Goal: Information Seeking & Learning: Understand process/instructions

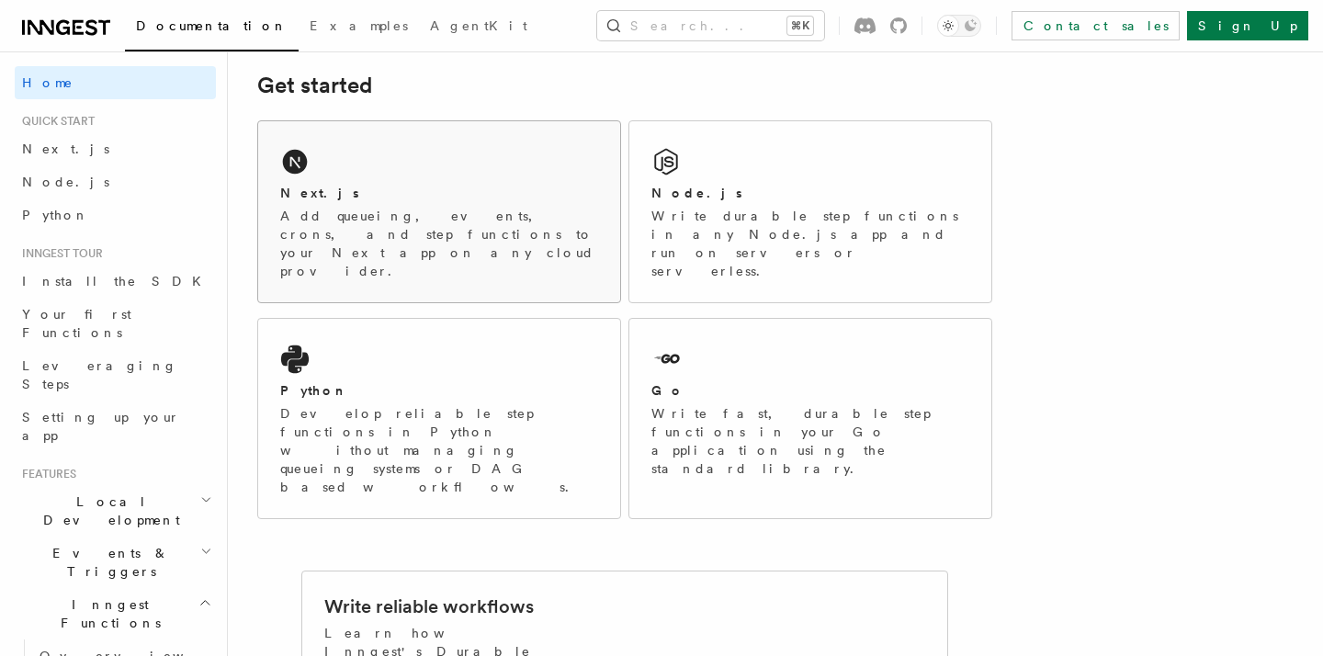
scroll to position [264, 0]
click at [721, 201] on div "Node.js Write durable step functions in any Node.js app and run on servers or s…" at bounding box center [811, 230] width 318 height 96
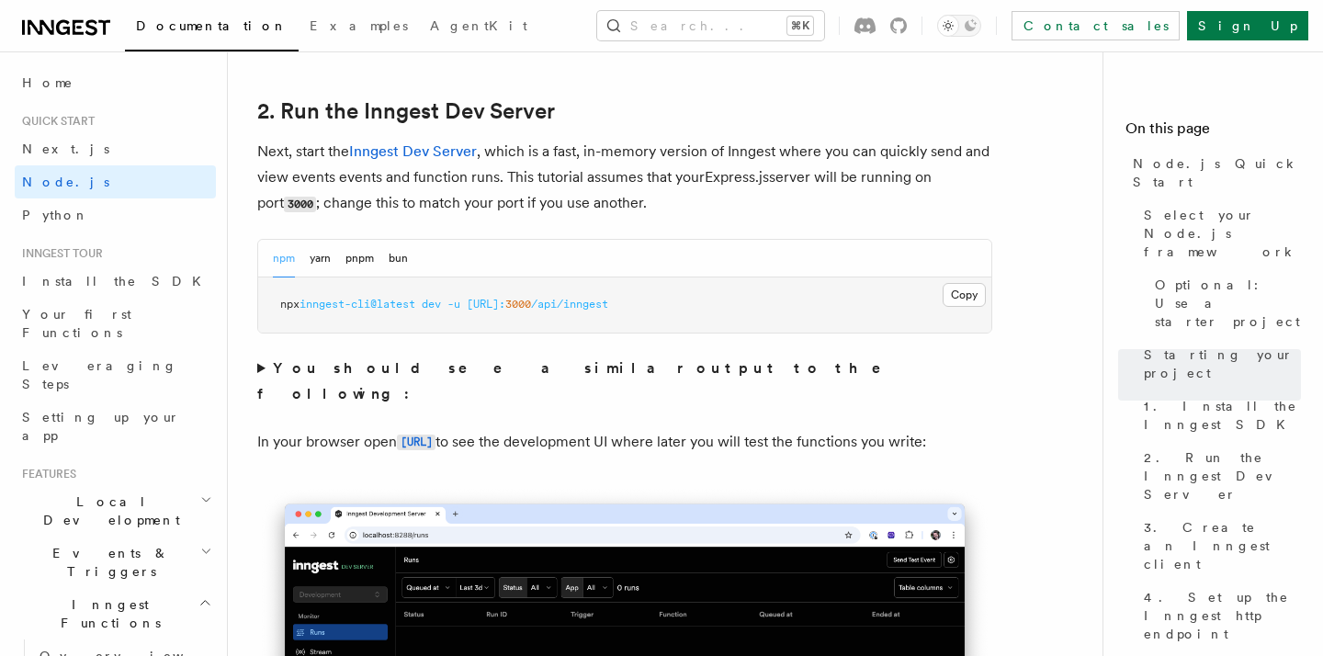
scroll to position [1407, 0]
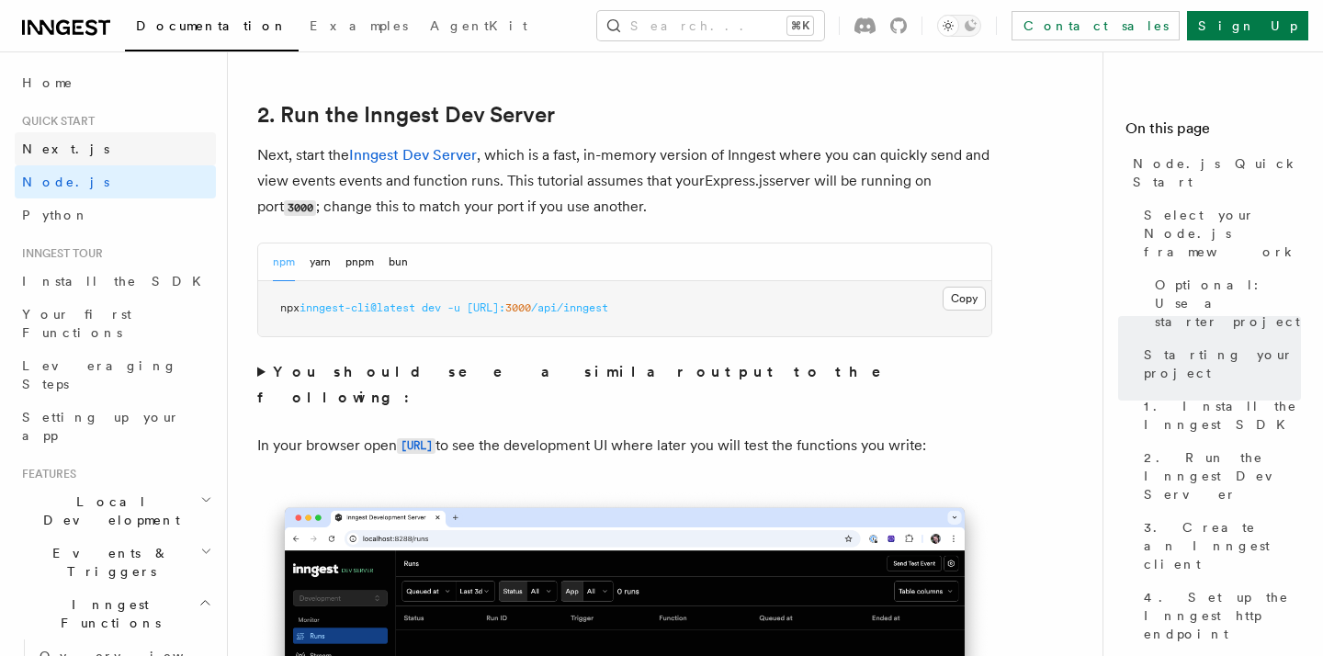
click at [148, 154] on link "Next.js" at bounding box center [115, 148] width 201 height 33
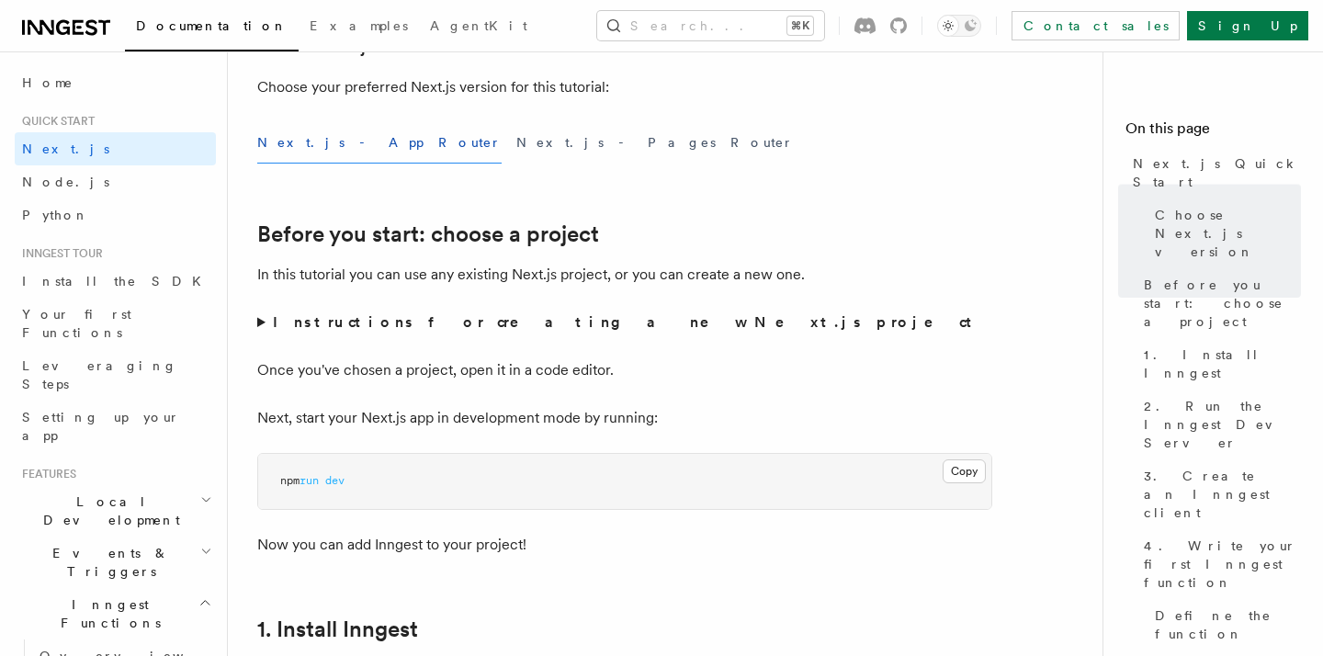
scroll to position [444, 0]
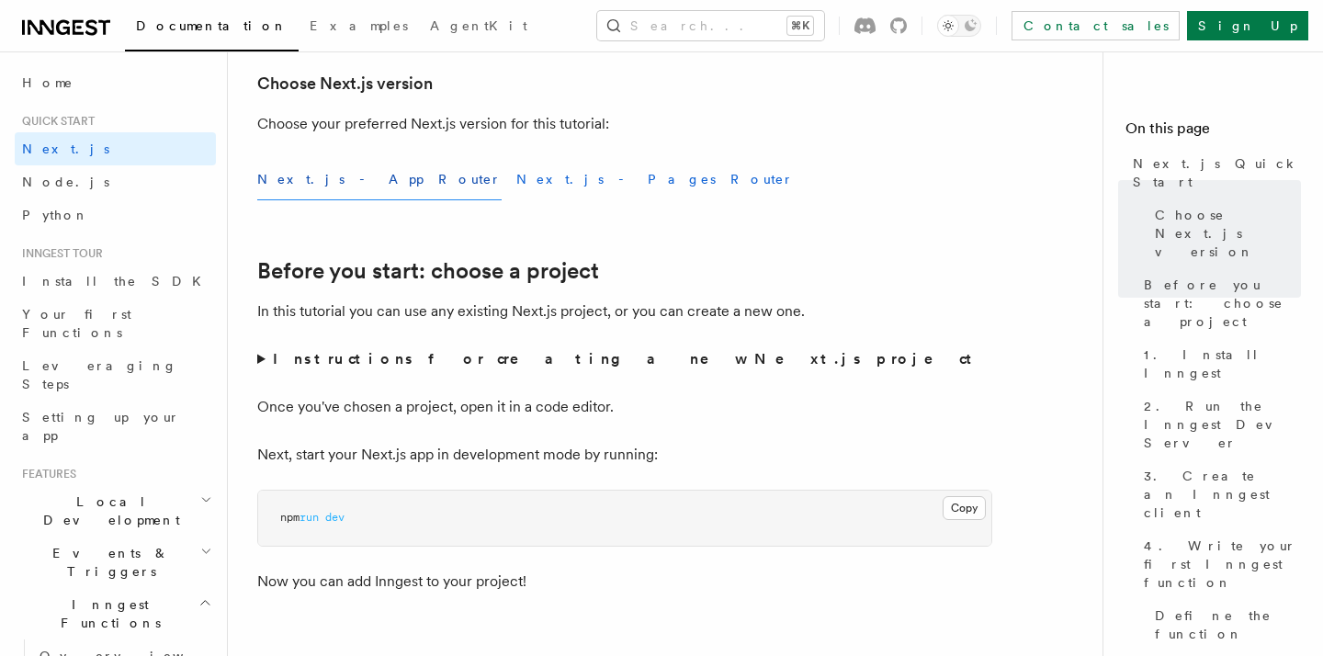
click at [516, 183] on button "Next.js - Pages Router" at bounding box center [655, 179] width 278 height 41
click at [516, 166] on button "Next.js - Pages Router" at bounding box center [655, 179] width 278 height 41
click at [333, 197] on button "Next.js - App Router" at bounding box center [379, 179] width 244 height 41
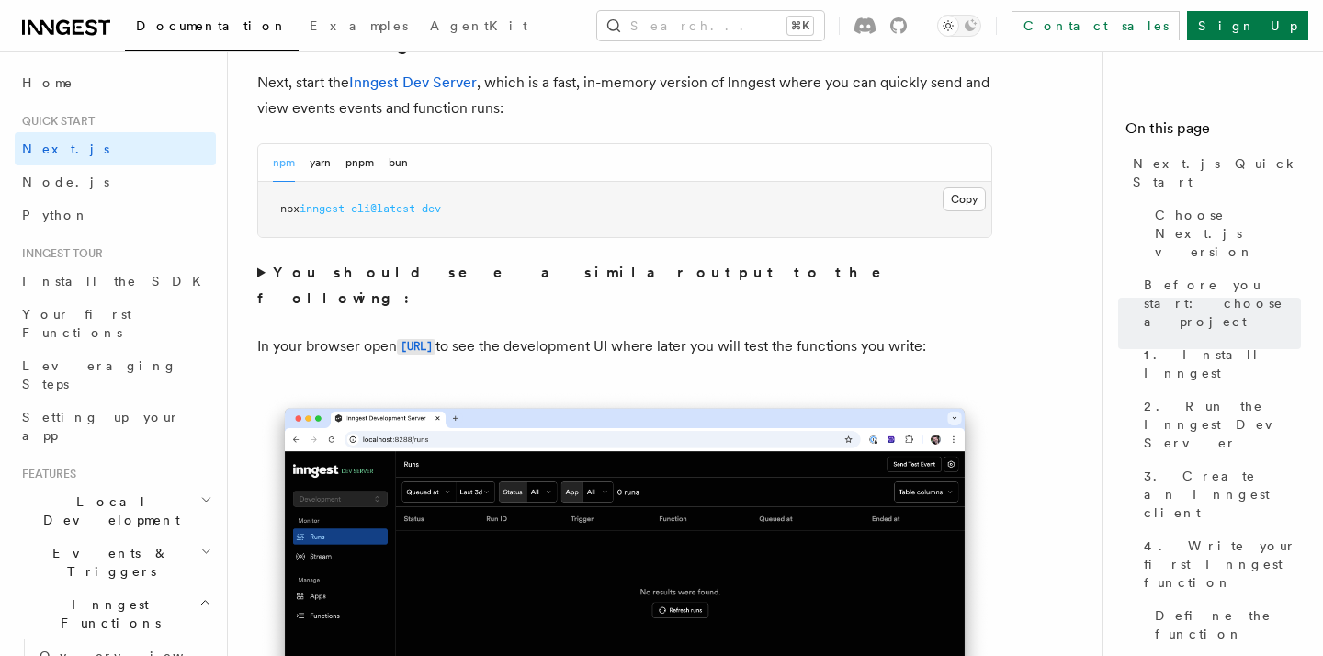
scroll to position [1336, 0]
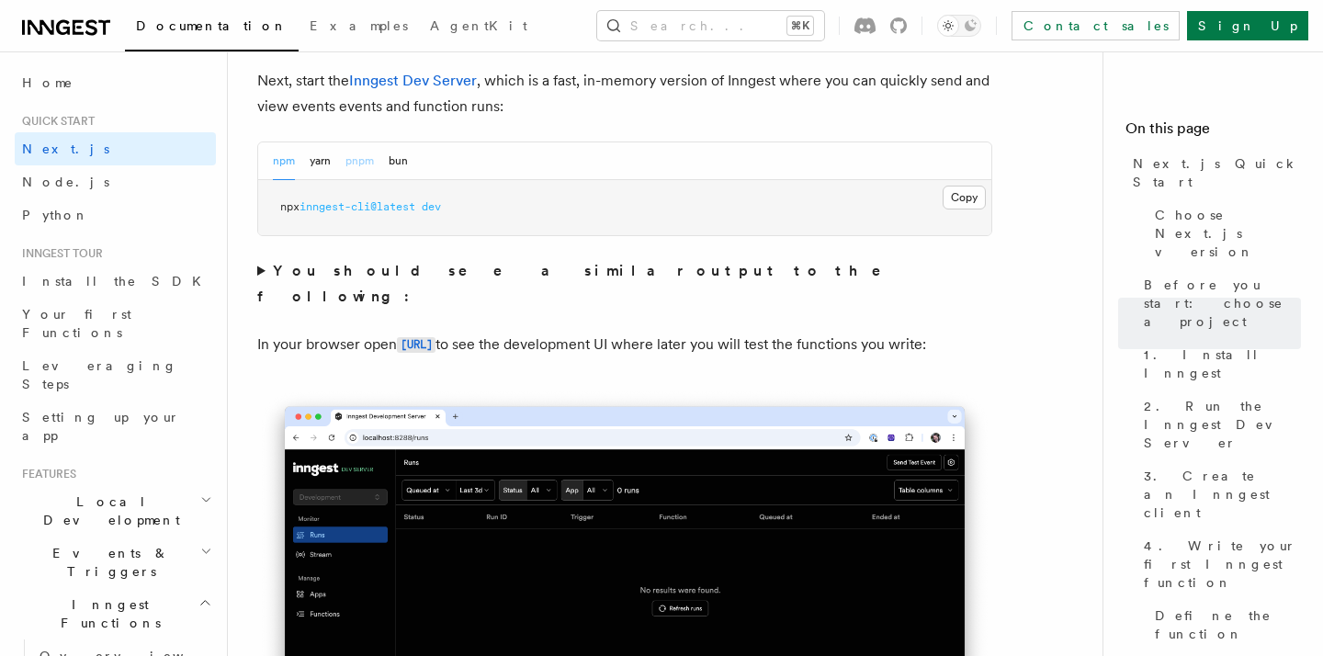
click at [357, 167] on button "pnpm" at bounding box center [360, 161] width 28 height 38
click at [289, 167] on button "npm" at bounding box center [284, 161] width 22 height 38
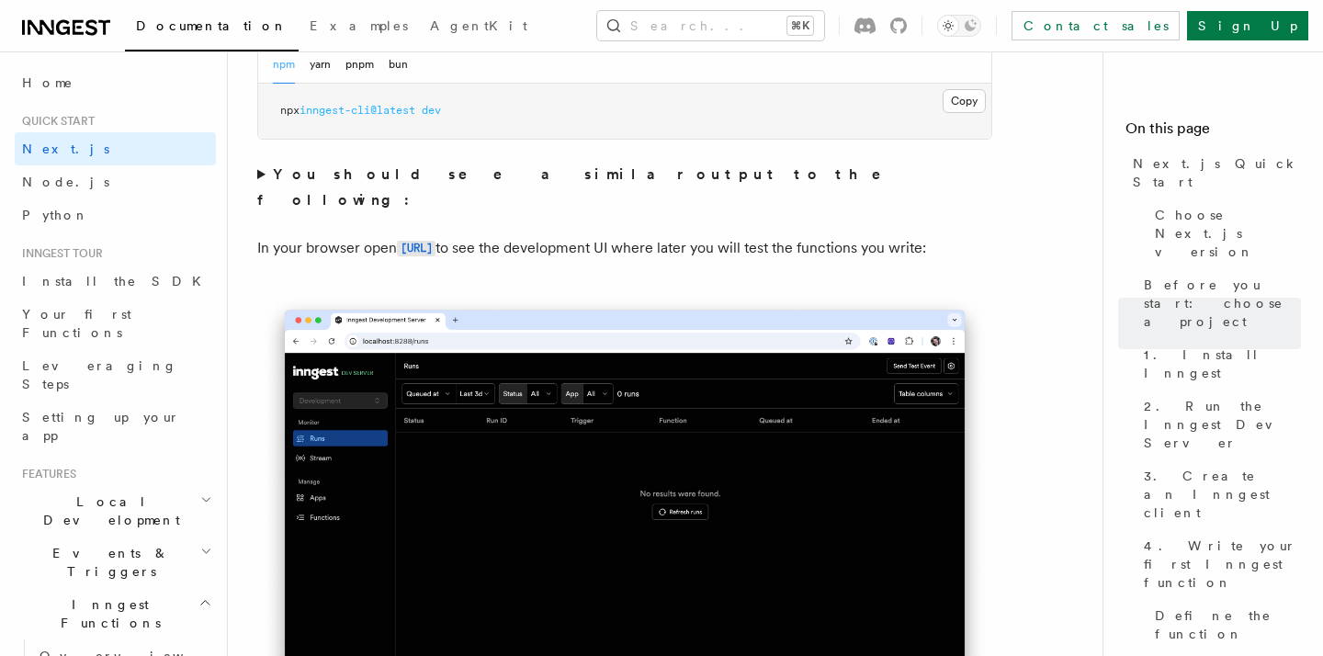
scroll to position [1445, 0]
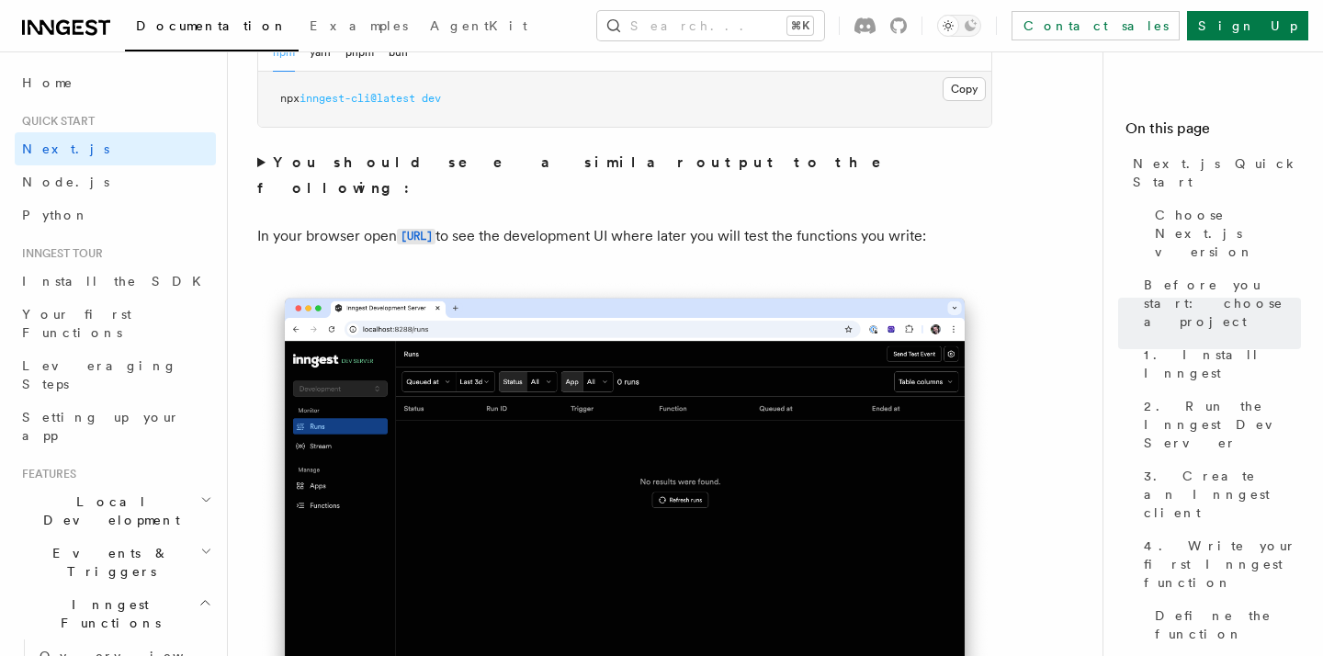
click at [261, 159] on summary "You should see a similar output to the following:" at bounding box center [624, 175] width 735 height 51
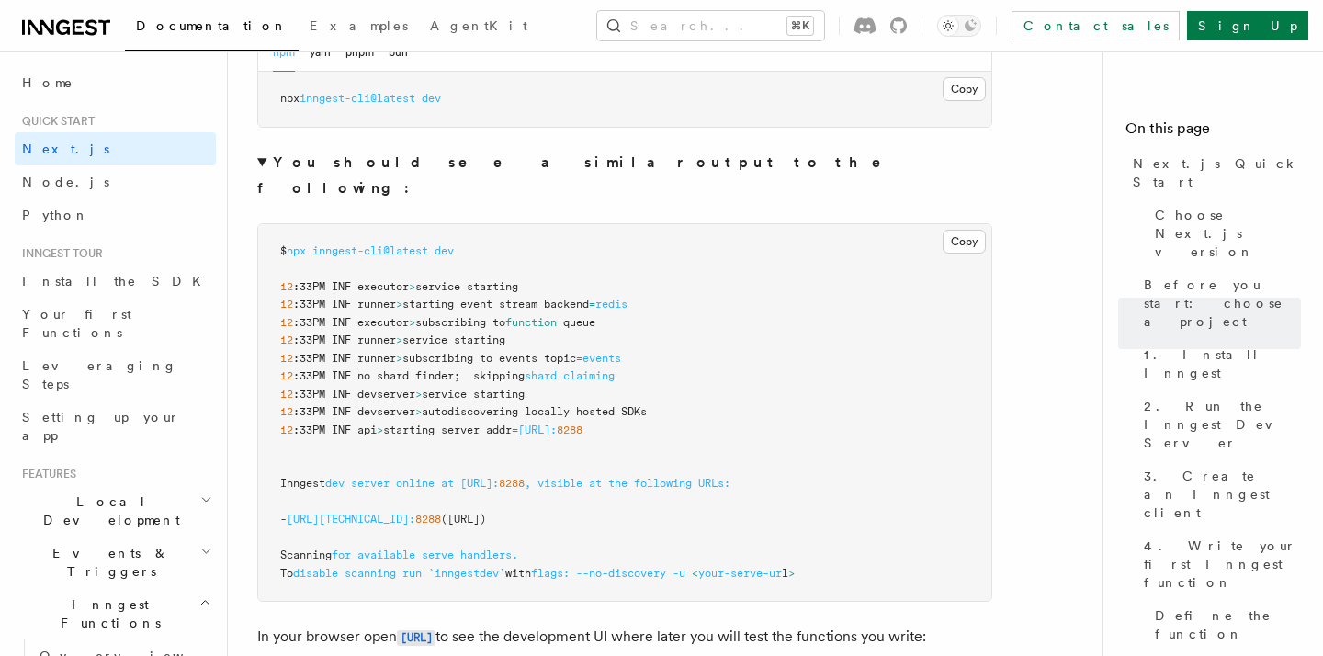
click at [261, 159] on summary "You should see a similar output to the following:" at bounding box center [624, 175] width 735 height 51
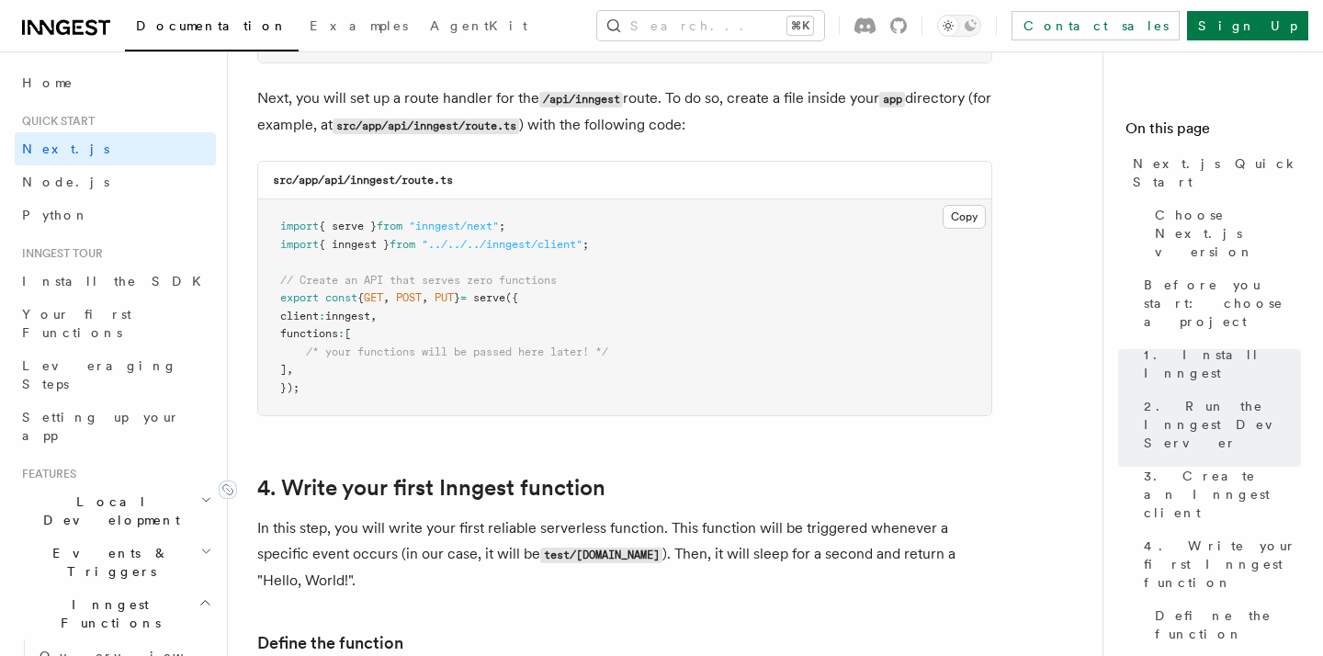
scroll to position [2554, 0]
